Goal: Information Seeking & Learning: Learn about a topic

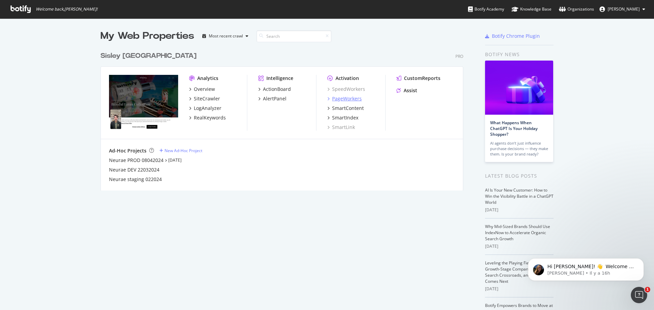
click at [348, 100] on div "PageWorkers" at bounding box center [347, 98] width 30 height 7
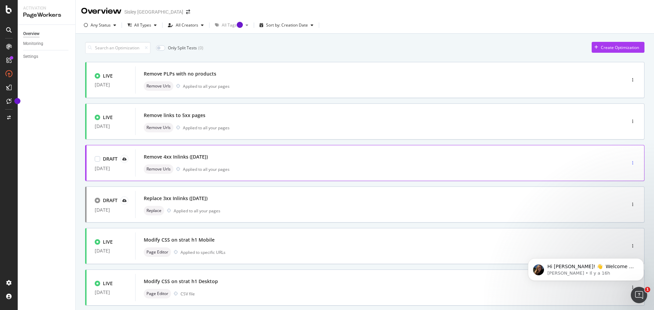
click at [630, 163] on div "button" at bounding box center [633, 163] width 6 height 4
click at [285, 160] on div "Remove 4xx Inlinks ([DATE])" at bounding box center [370, 157] width 453 height 10
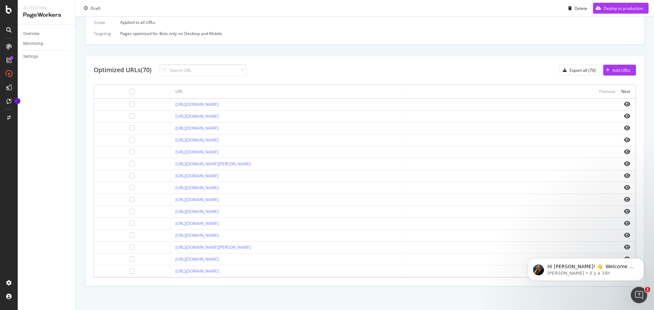
scroll to position [205, 0]
drag, startPoint x: 273, startPoint y: 273, endPoint x: 145, endPoint y: 274, distance: 128.1
click at [170, 274] on td "[URL][DOMAIN_NAME]" at bounding box center [286, 272] width 233 height 12
copy link "[URL][DOMAIN_NAME]"
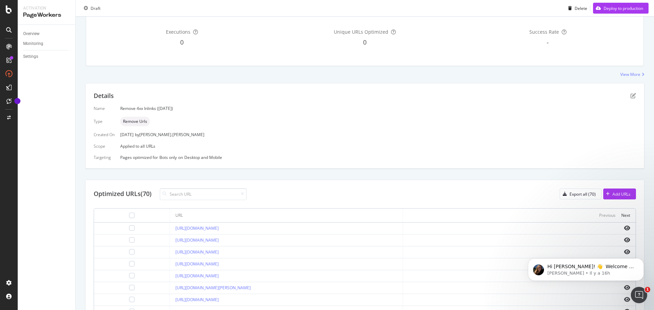
scroll to position [0, 0]
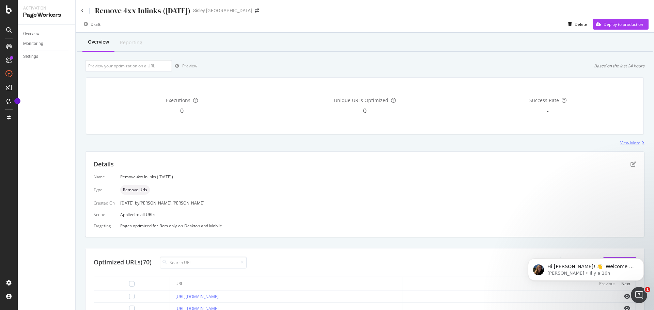
click at [624, 145] on div "View More" at bounding box center [631, 143] width 20 height 6
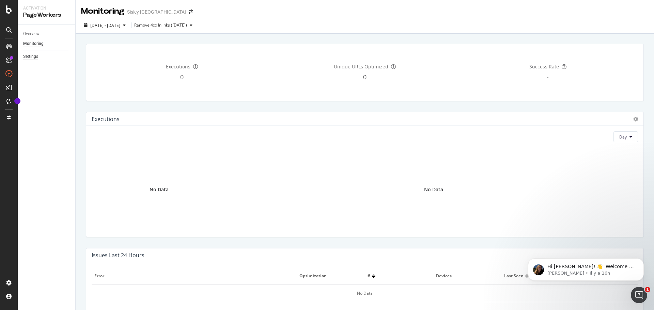
click at [32, 55] on div "Settings" at bounding box center [30, 56] width 15 height 7
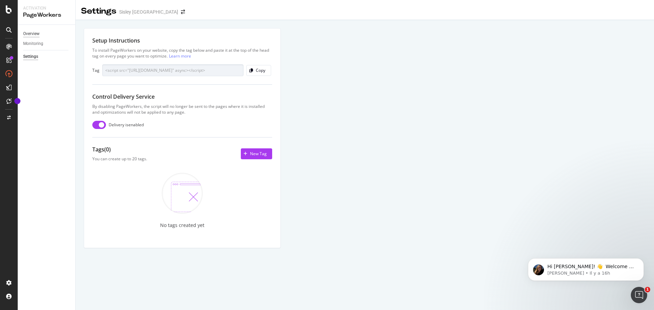
click at [39, 33] on div "Overview" at bounding box center [31, 33] width 16 height 7
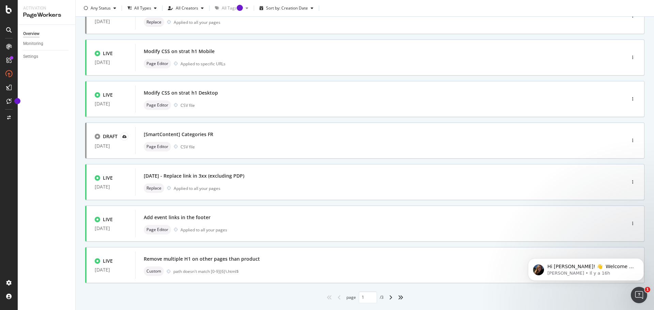
scroll to position [206, 0]
